Goal: Information Seeking & Learning: Get advice/opinions

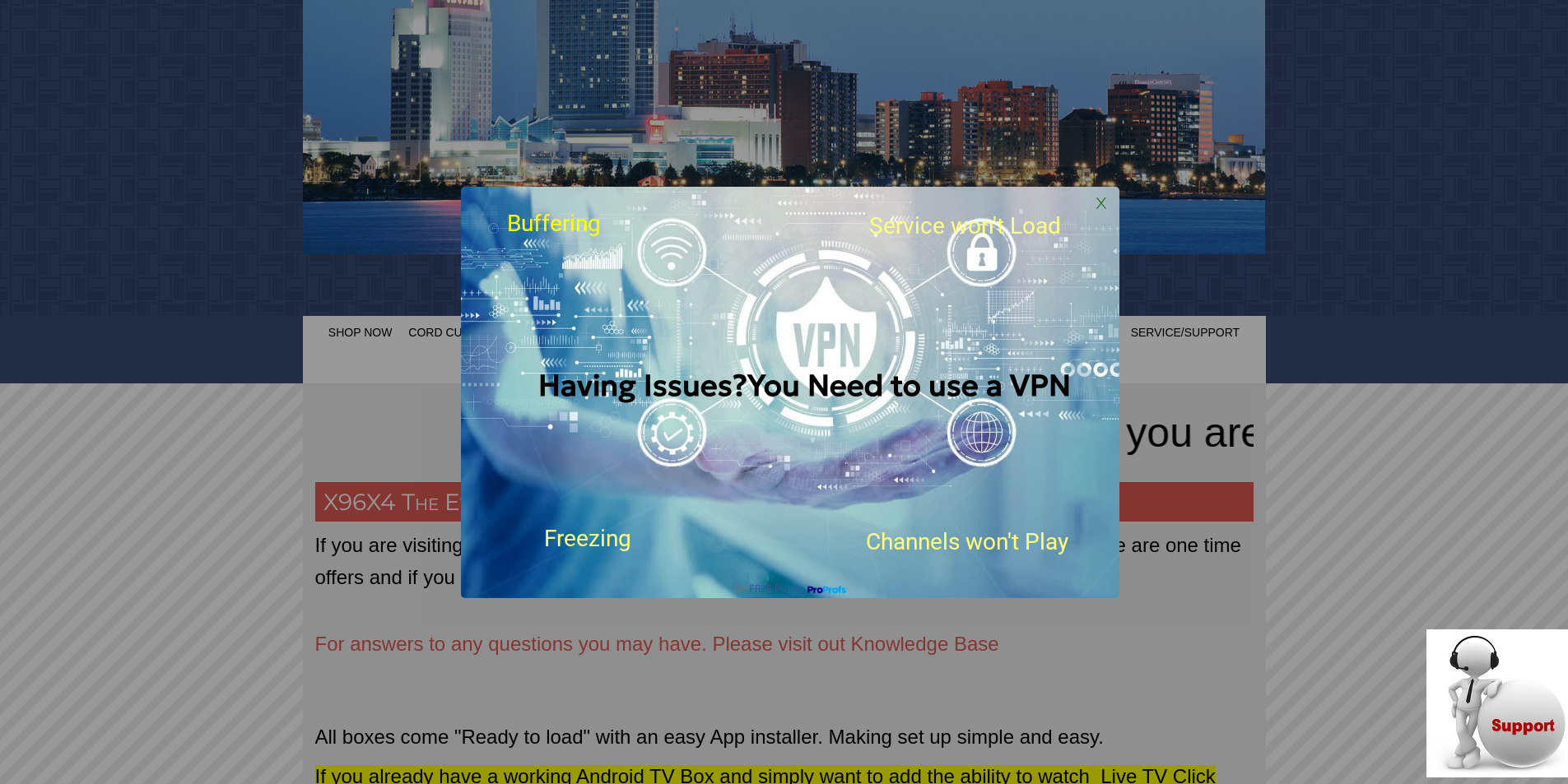
scroll to position [329, 0]
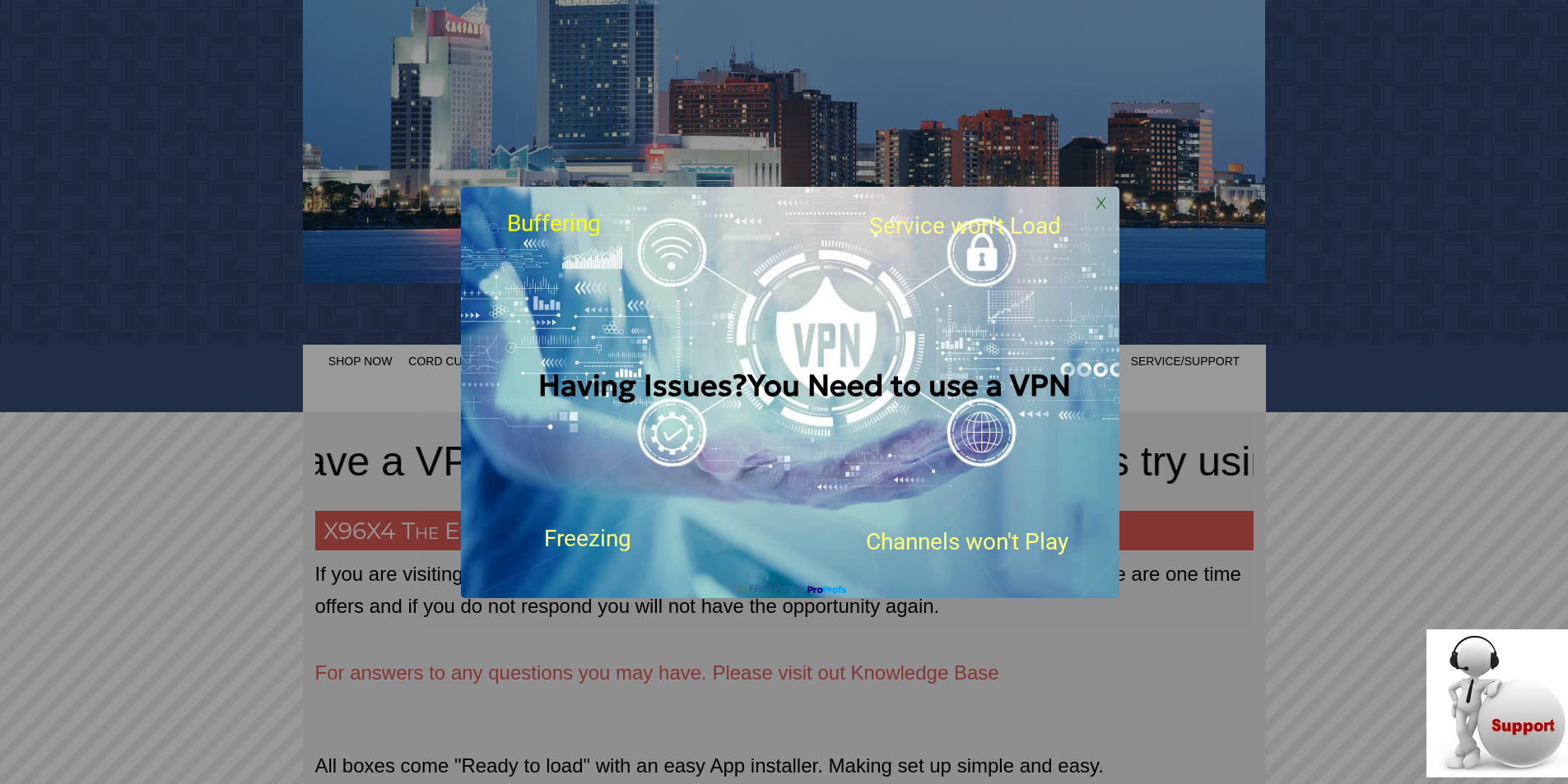
click at [995, 413] on div "Having Issues?You Need to use a VPN" at bounding box center [805, 385] width 653 height 299
click at [1004, 362] on div "Having Issues?You Need to use a VPN" at bounding box center [805, 385] width 653 height 299
click at [919, 544] on span "Channels won't Play" at bounding box center [966, 541] width 202 height 27
click at [578, 534] on span "Freezing" at bounding box center [588, 538] width 88 height 27
click at [756, 371] on span "Having Issues?You Need to use a VPN" at bounding box center [804, 385] width 533 height 37
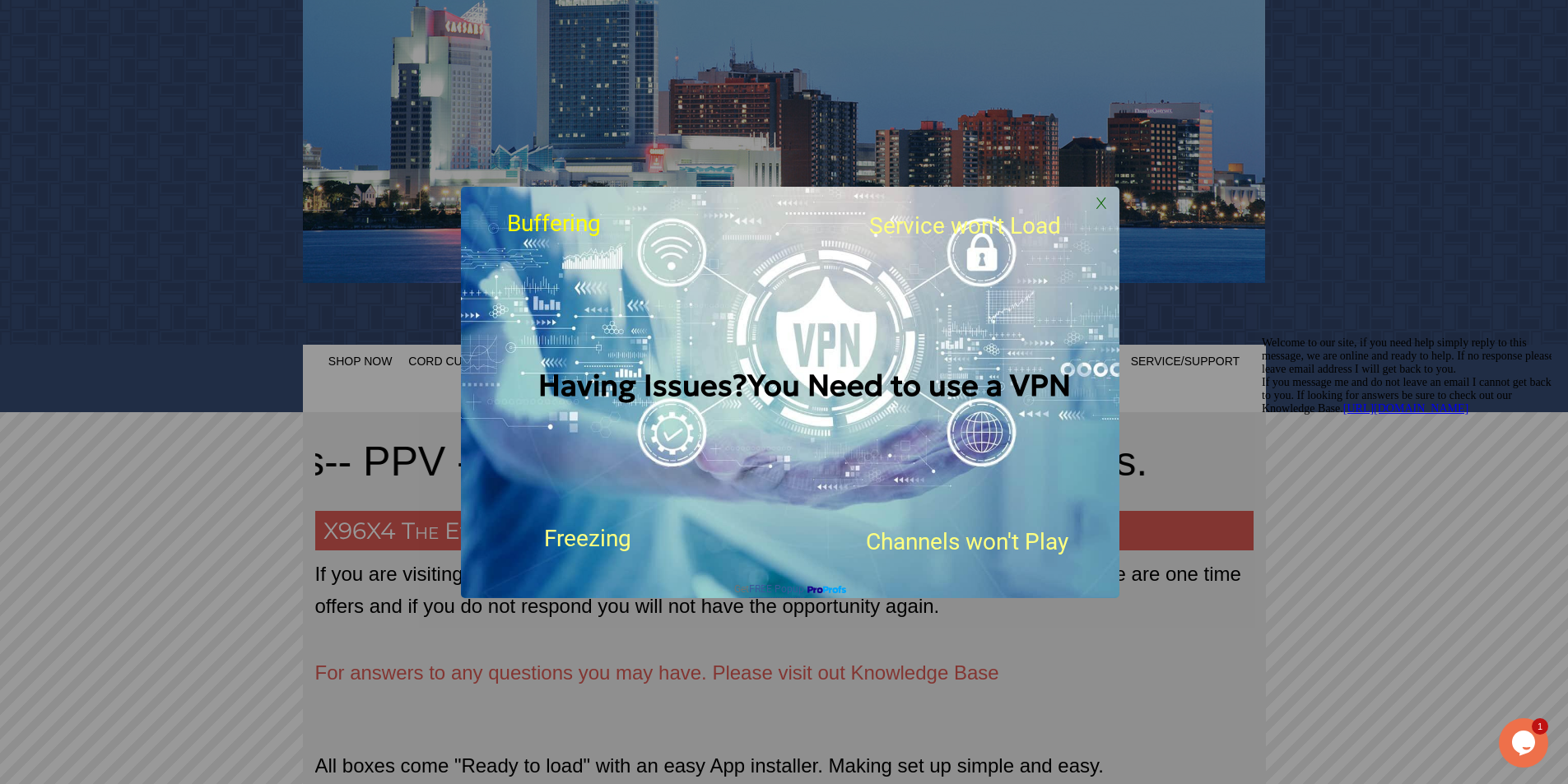
click at [1103, 695] on div "Having Issues?You Need to use a VPN X Buffering Service won't Load Freezing" at bounding box center [784, 392] width 1568 height 784
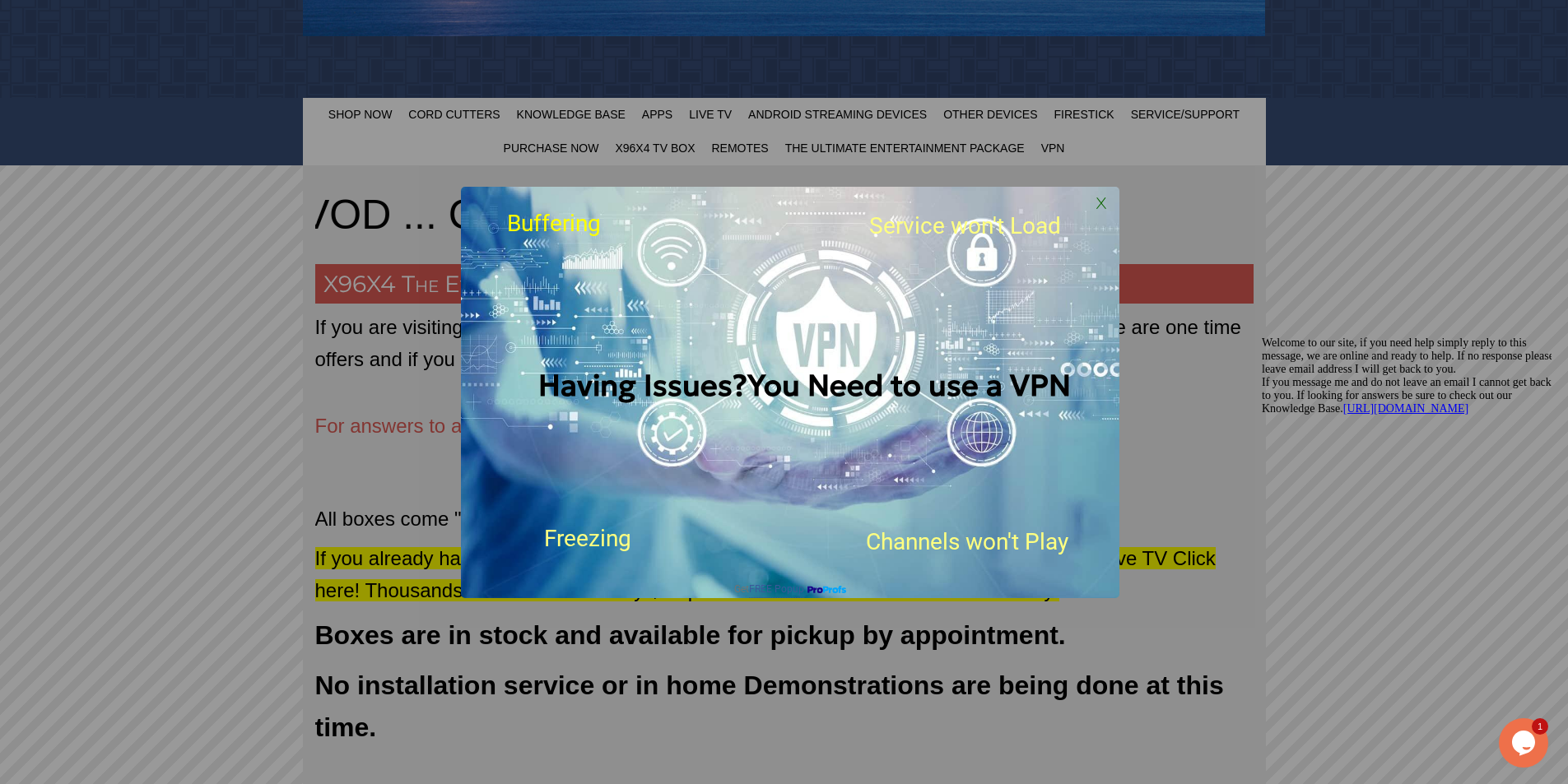
scroll to position [493, 0]
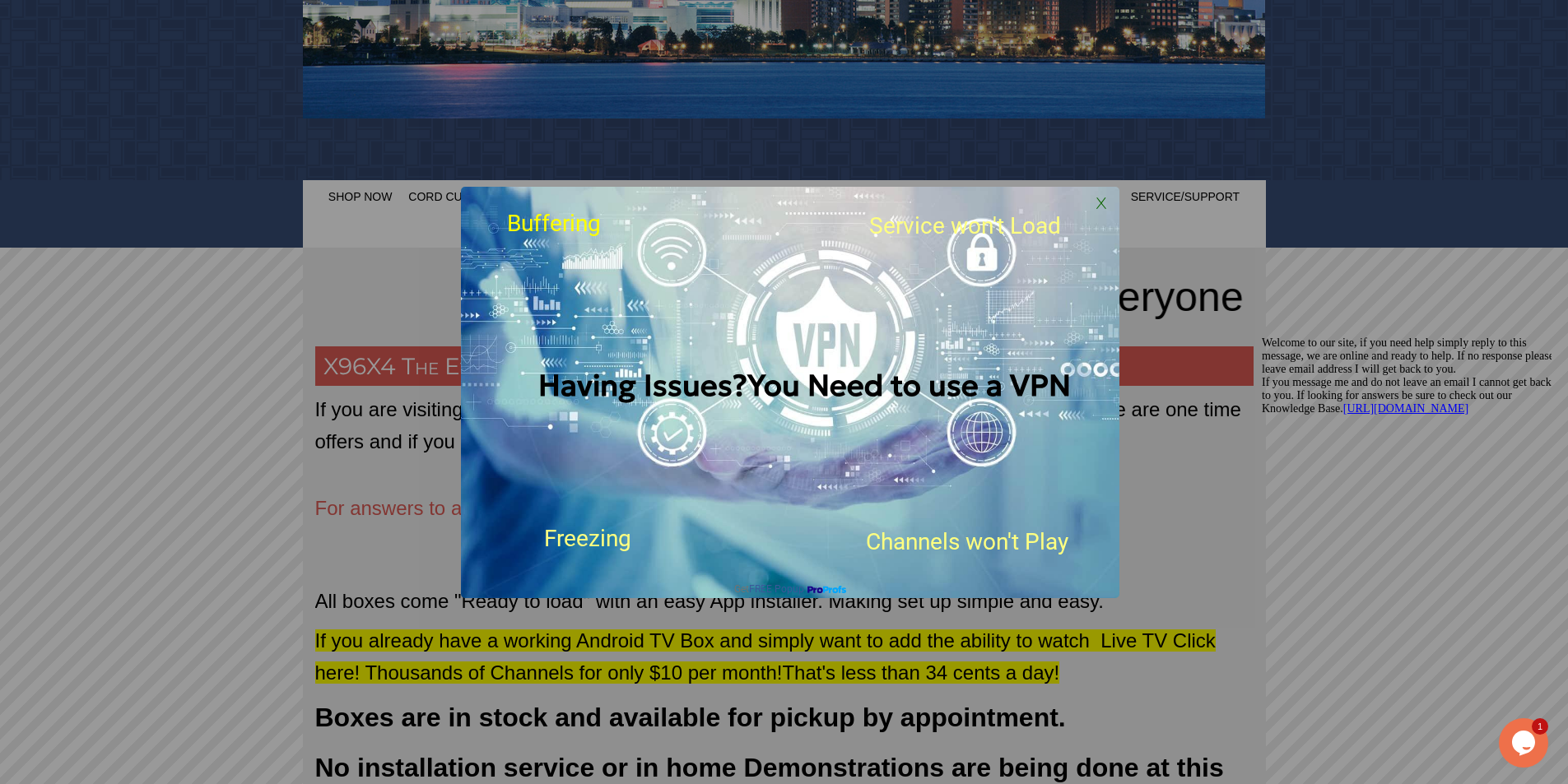
click at [1098, 207] on span "X" at bounding box center [1101, 202] width 24 height 24
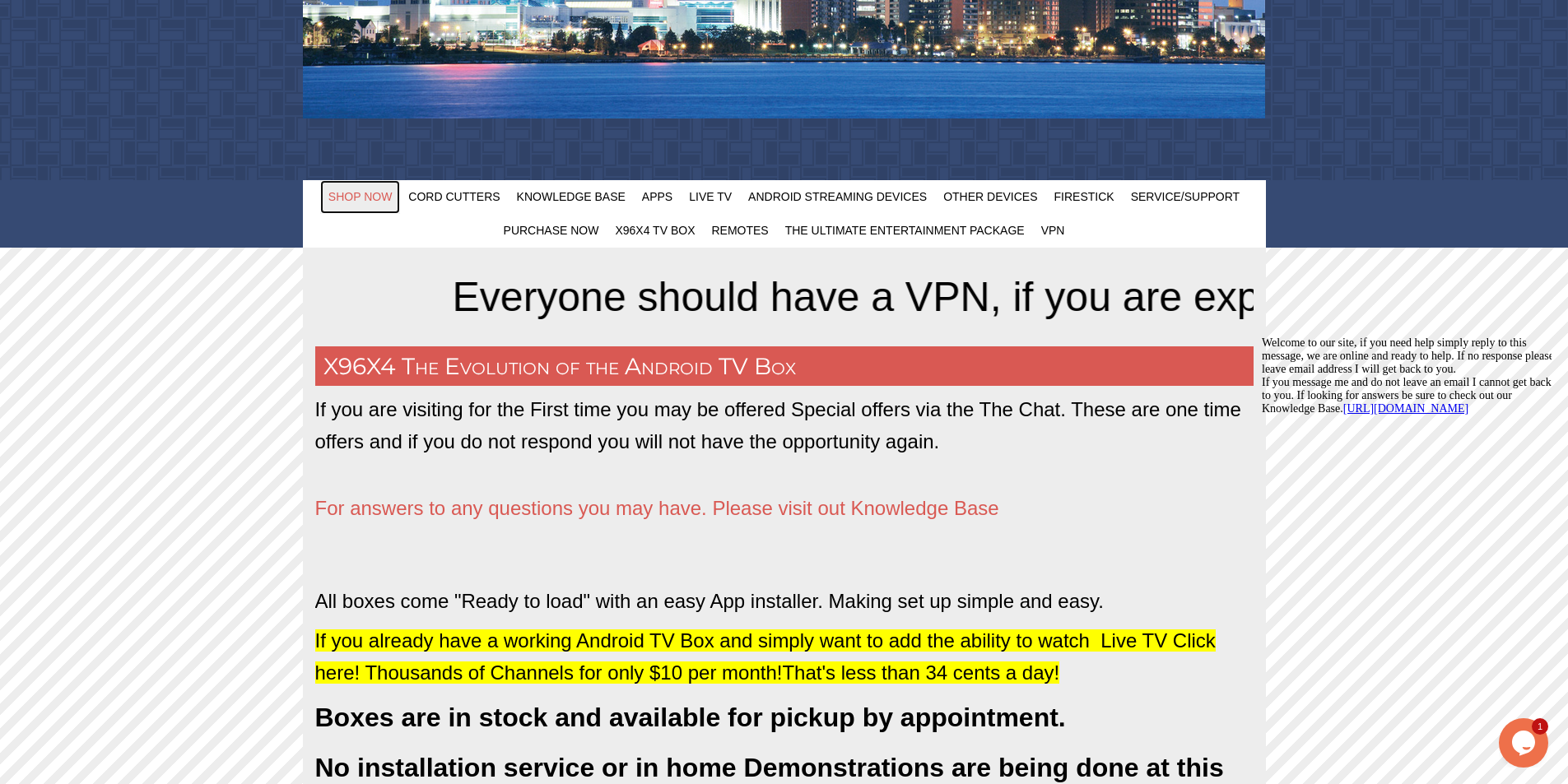
click at [359, 190] on span "Shop Now" at bounding box center [360, 197] width 64 height 13
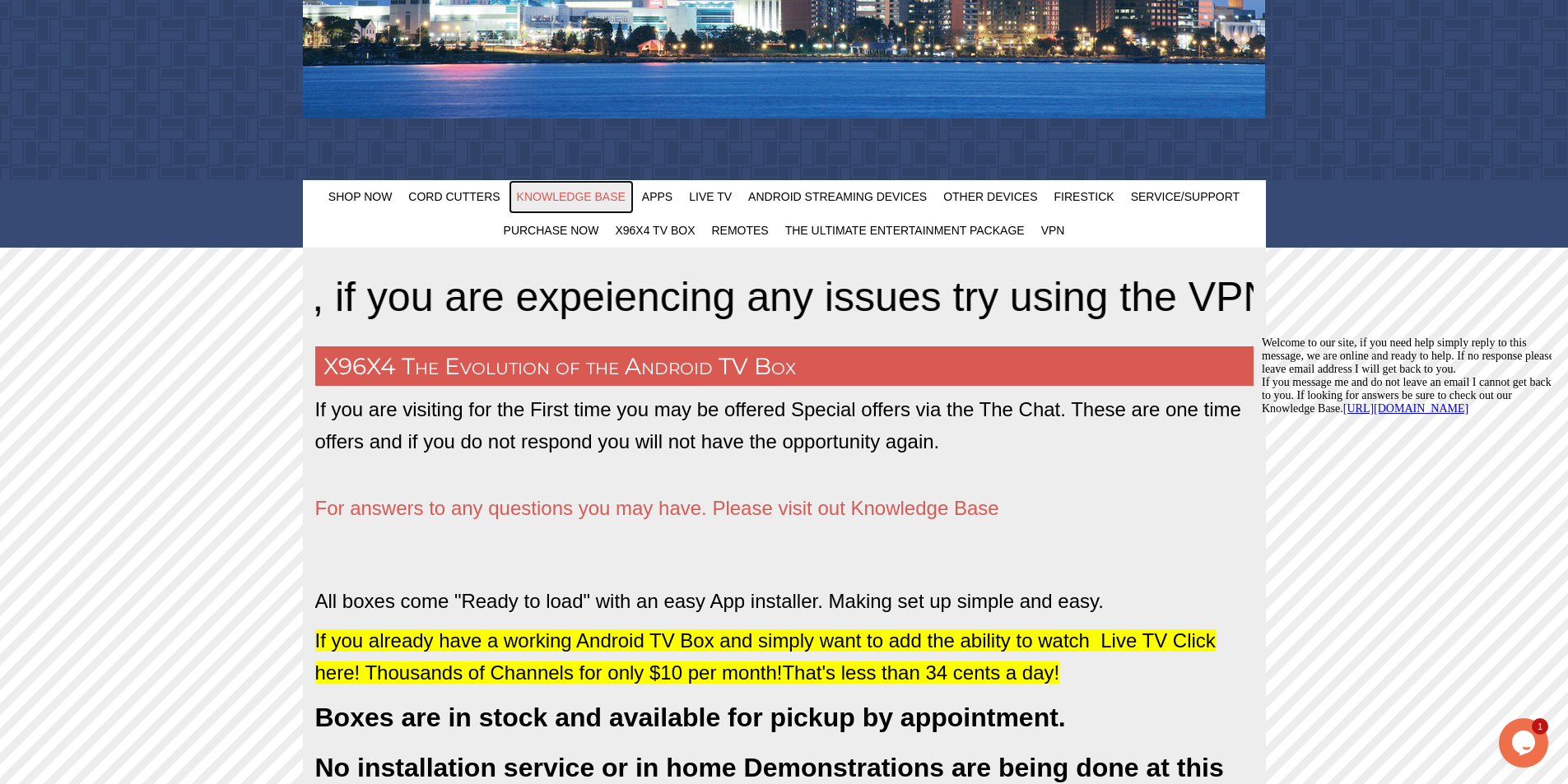
click at [592, 194] on span "Knowledge Base" at bounding box center [571, 197] width 108 height 13
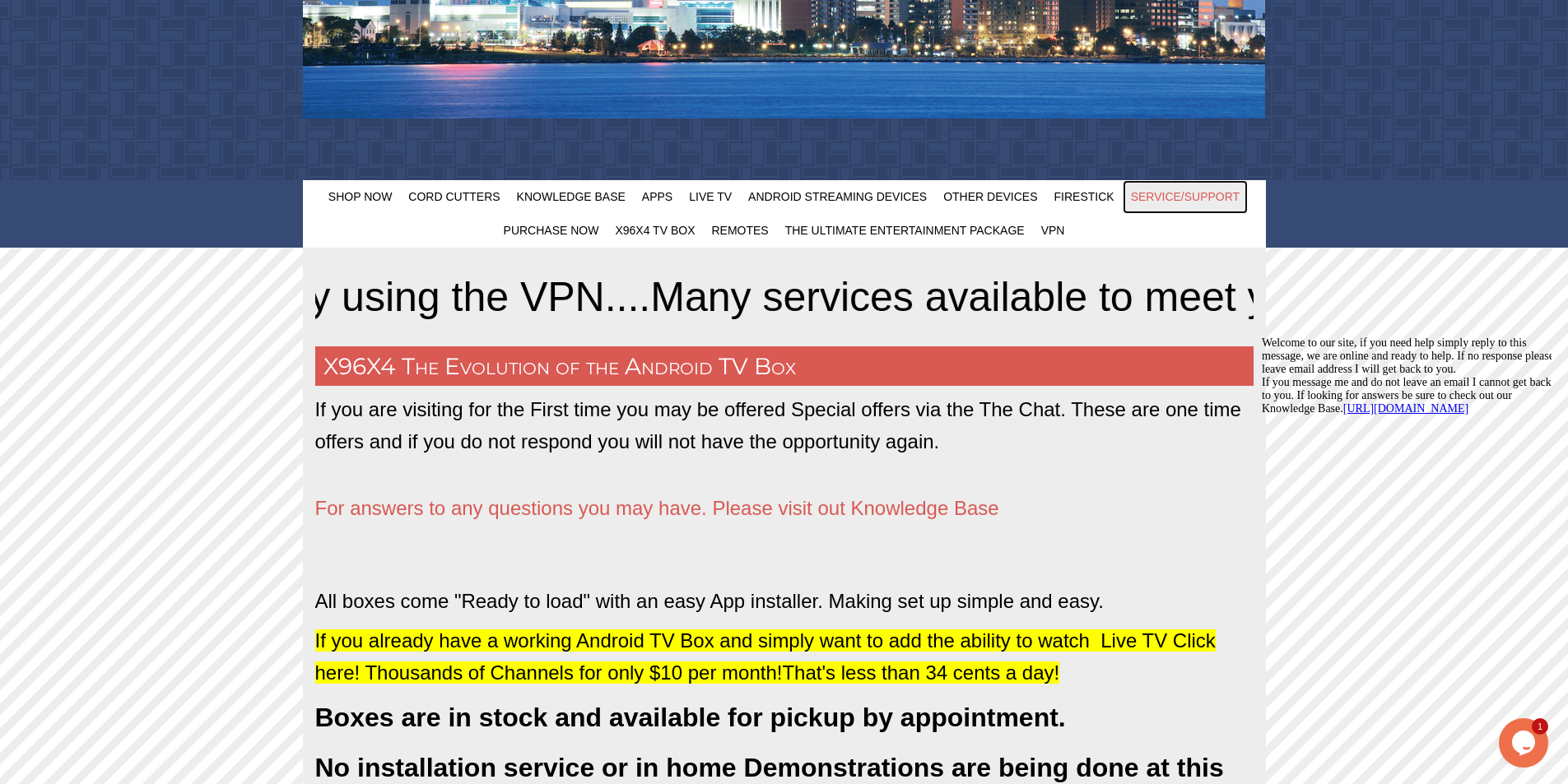
click at [1176, 201] on span "Service/Support" at bounding box center [1185, 197] width 109 height 13
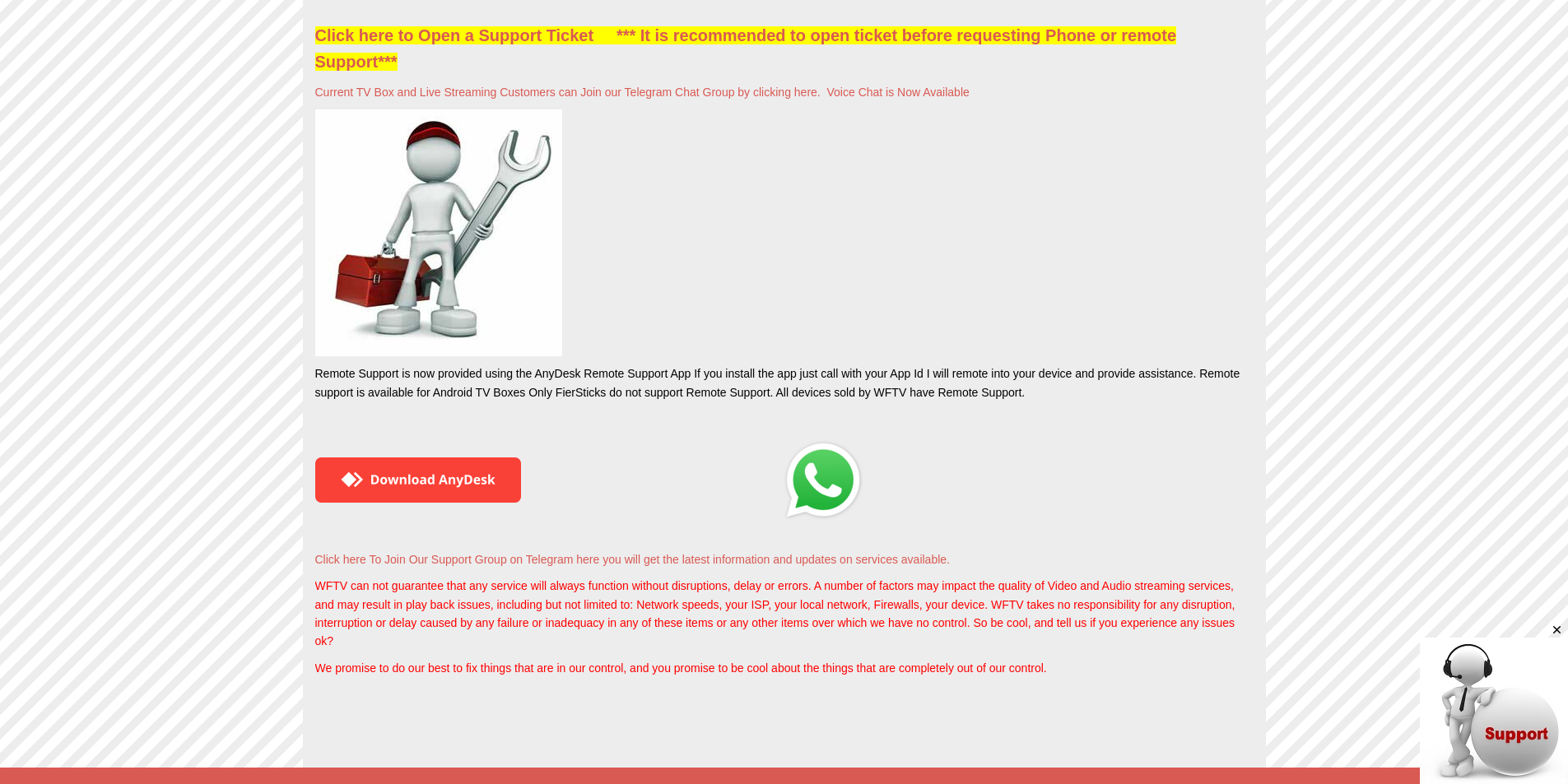
scroll to position [1151, 0]
